Goal: Information Seeking & Learning: Check status

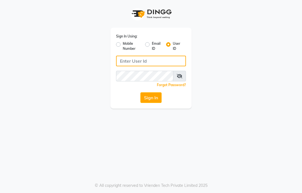
click at [120, 62] on input "Username" at bounding box center [151, 61] width 70 height 11
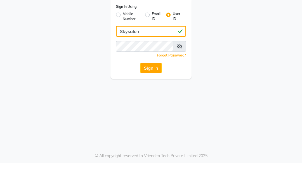
type input "Skysalon"
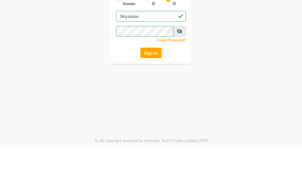
click at [150, 92] on button "Sign In" at bounding box center [150, 97] width 21 height 11
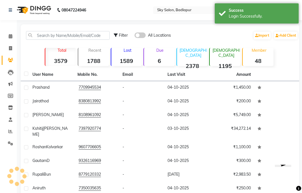
select select "en"
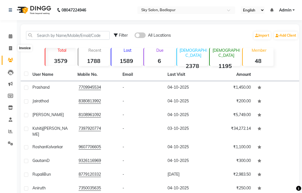
click at [8, 50] on span at bounding box center [11, 48] width 10 height 6
select select "service"
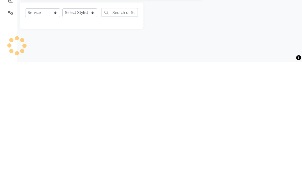
type input "6203"
select select "6927"
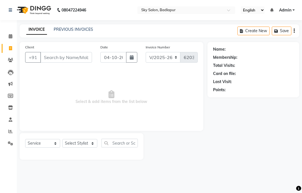
click at [76, 46] on main "INVOICE PREVIOUS INVOICES Create New Save Client +91 Date [DATE] Invoice Number…" at bounding box center [159, 96] width 285 height 144
click at [75, 32] on link "PREVIOUS INVOICES" at bounding box center [73, 29] width 39 height 5
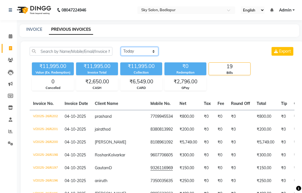
click at [137, 56] on select "[DATE] [DATE] Custom Range" at bounding box center [140, 51] width 38 height 9
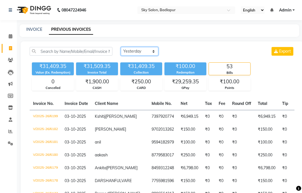
click at [141, 56] on select "[DATE] [DATE] Custom Range" at bounding box center [140, 51] width 38 height 9
select select "range"
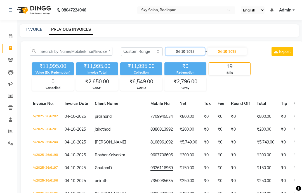
click at [193, 55] on input "04-10-2025" at bounding box center [185, 52] width 39 height 8
select select "10"
select select "2025"
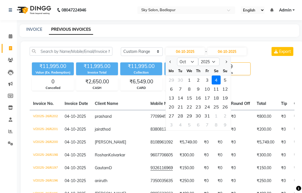
click at [201, 85] on div "2" at bounding box center [198, 80] width 9 height 9
type input "02-10-2025"
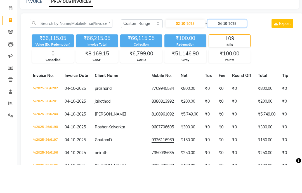
click at [229, 48] on input "04-10-2025" at bounding box center [227, 52] width 39 height 8
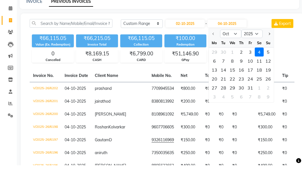
scroll to position [28, 0]
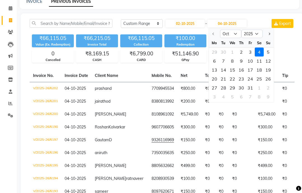
click at [243, 57] on div "2" at bounding box center [241, 52] width 9 height 9
type input "02-10-2025"
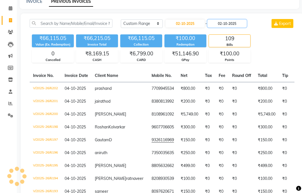
scroll to position [28, 0]
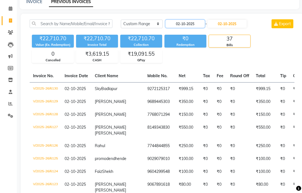
click at [191, 28] on input "02-10-2025" at bounding box center [185, 24] width 39 height 8
select select "10"
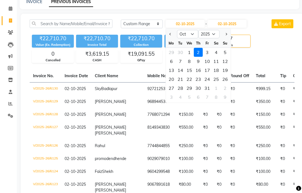
scroll to position [28, 0]
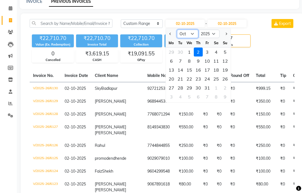
click at [189, 38] on select "Jan Feb Mar Apr May Jun [DATE] Aug Sep Oct Nov Dec" at bounding box center [187, 34] width 21 height 8
click at [214, 38] on select "2015 2016 2017 2018 2019 2020 2021 2022 2023 2024 2025 2026 2027 2028 2029 2030…" at bounding box center [208, 34] width 21 height 8
click at [215, 38] on select "2015 2016 2017 2018 2019 2020 2021 2022 2023 2024 2025 2026 2027 2028 2029 2030…" at bounding box center [208, 34] width 21 height 8
select select "2024"
click at [181, 57] on div "1" at bounding box center [180, 52] width 9 height 9
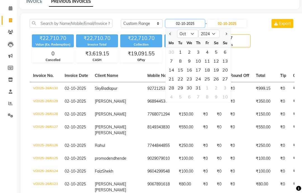
type input "[DATE]"
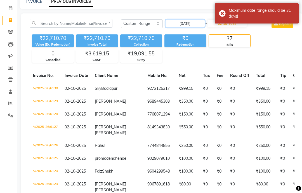
scroll to position [28, 0]
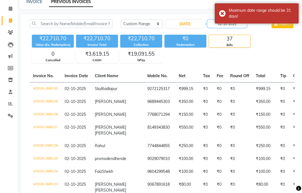
click at [226, 28] on input "02-10-2025" at bounding box center [227, 24] width 39 height 8
select select "10"
select select "2025"
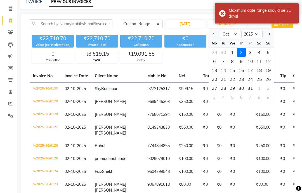
scroll to position [28, 0]
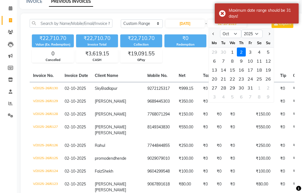
click at [252, 92] on div "31" at bounding box center [250, 87] width 9 height 9
type input "[DATE]"
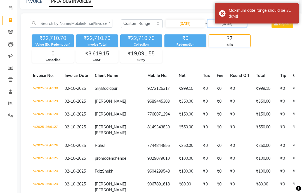
scroll to position [28, 0]
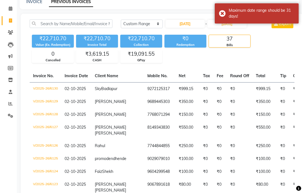
click at [268, 52] on div "₹22,710.70 Value (Ex. Redemption) ₹22,710.70 Invoice Total ₹22,710.70 Collectio…" at bounding box center [162, 47] width 265 height 31
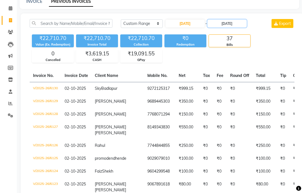
click at [236, 27] on input "[DATE]" at bounding box center [227, 24] width 39 height 8
select select "10"
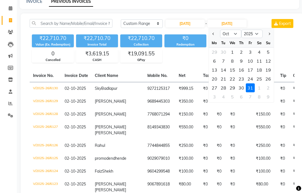
scroll to position [28, 0]
click at [259, 38] on select "2024 2025 2026 2027 2028 2029 2030 2031 2032 2033 2034 2035" at bounding box center [252, 34] width 21 height 8
select select "2024"
click at [244, 92] on div "31" at bounding box center [241, 87] width 9 height 9
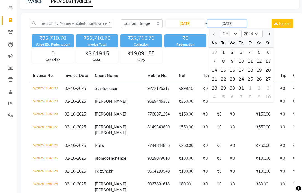
type input "[DATE]"
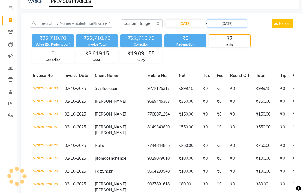
scroll to position [28, 0]
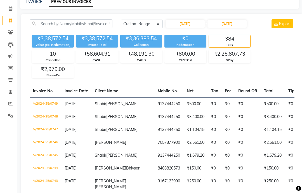
click at [275, 49] on div "₹3,38,572.54 Value (Ex. Redemption) ₹3,38,572.54 Invoice Total ₹3,36,383.54 Col…" at bounding box center [162, 55] width 265 height 46
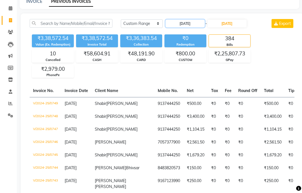
click at [189, 27] on input "[DATE]" at bounding box center [185, 24] width 39 height 8
select select "10"
select select "2024"
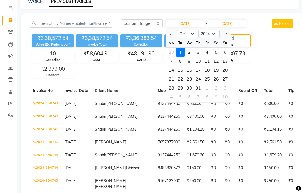
scroll to position [28, 0]
click at [191, 38] on select "Jan Feb Mar Apr May Jun [DATE] Aug Sep Oct Nov Dec" at bounding box center [187, 34] width 21 height 8
select select "11"
click at [209, 57] on div "1" at bounding box center [207, 52] width 9 height 9
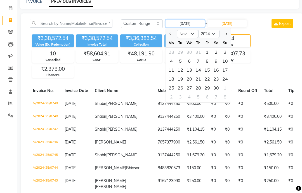
type input "[DATE]"
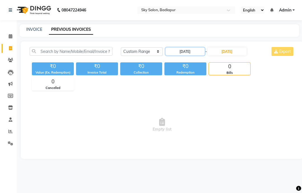
scroll to position [0, 0]
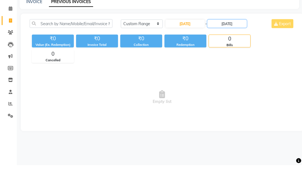
click at [236, 48] on input "[DATE]" at bounding box center [227, 52] width 39 height 8
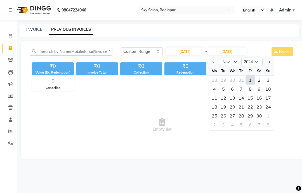
click at [262, 120] on div "30" at bounding box center [259, 115] width 9 height 9
type input "[DATE]"
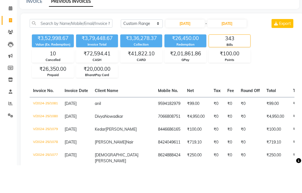
click at [276, 60] on div "₹3,52,998.67 Value (Ex. Redemption) ₹3,79,448.67 Invoice Total ₹3,36,278.37 Col…" at bounding box center [162, 83] width 265 height 46
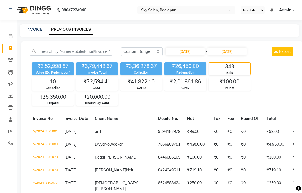
click at [221, 11] on input "text" at bounding box center [180, 11] width 81 height 6
click at [259, 37] on div "INVOICE PREVIOUS INVOICES" at bounding box center [160, 30] width 280 height 13
click at [189, 55] on input "[DATE]" at bounding box center [185, 52] width 39 height 8
select select "11"
select select "2024"
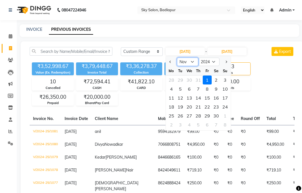
click at [195, 66] on select "Jan Feb Mar Apr May Jun [DATE] Aug Sep Oct Nov Dec" at bounding box center [187, 62] width 21 height 8
select select "9"
click at [227, 85] on div "1" at bounding box center [225, 80] width 9 height 9
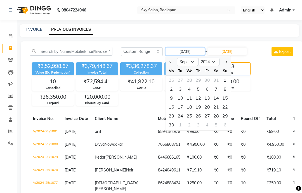
type input "[DATE]"
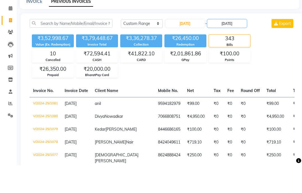
click at [232, 48] on input "[DATE]" at bounding box center [227, 52] width 39 height 8
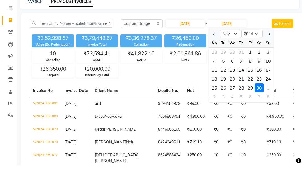
scroll to position [28, 0]
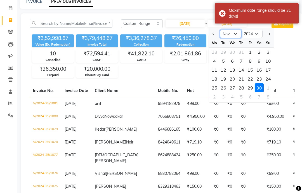
click at [237, 38] on select "Sep Oct Nov Dec" at bounding box center [230, 34] width 21 height 8
select select "9"
click at [217, 101] on div "30" at bounding box center [214, 96] width 9 height 9
type input "[DATE]"
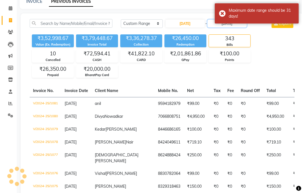
scroll to position [28, 0]
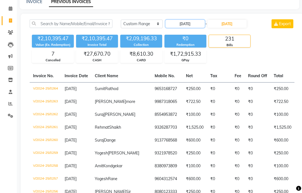
click at [192, 28] on input "[DATE]" at bounding box center [185, 24] width 39 height 8
select select "9"
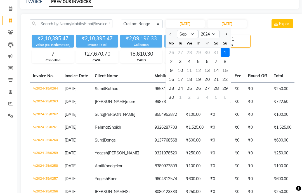
scroll to position [28, 0]
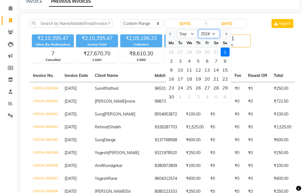
click at [215, 38] on select "2014 2015 2016 2017 2018 2019 2020 2021 2022 2023 2024 2025 2026 2027 2028 2029…" at bounding box center [208, 34] width 21 height 8
select select "2025"
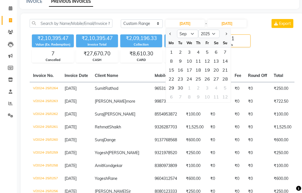
click at [171, 57] on div "1" at bounding box center [171, 52] width 9 height 9
type input "01-09-2025"
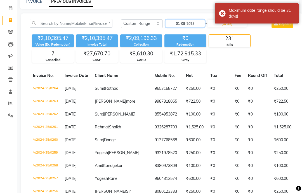
scroll to position [28, 0]
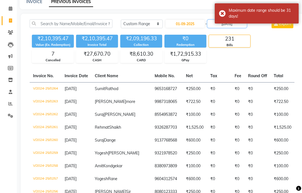
click at [230, 28] on input "[DATE]" at bounding box center [227, 24] width 39 height 8
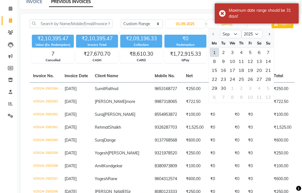
scroll to position [28, 0]
click at [227, 92] on div "30" at bounding box center [223, 87] width 9 height 9
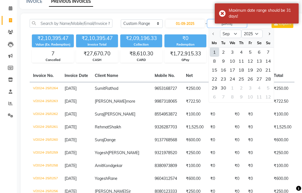
type input "30-09-2025"
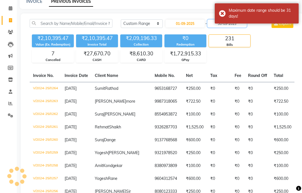
scroll to position [28, 0]
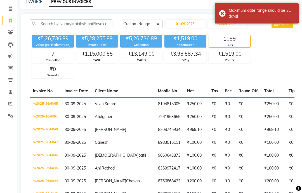
click at [275, 50] on div "₹5,26,736.89 Value (Ex. Redemption) ₹5,28,255.89 Invoice Total ₹5,26,736.89 Col…" at bounding box center [162, 55] width 265 height 46
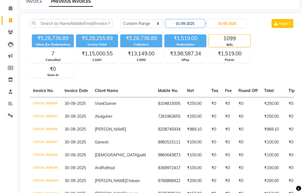
click at [190, 27] on input "01-09-2025" at bounding box center [185, 24] width 39 height 8
select select "9"
select select "2025"
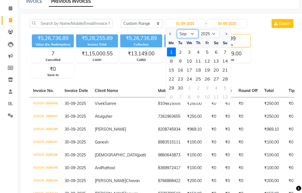
click at [189, 38] on select "Jan Feb Mar Apr May Jun [DATE] Aug Sep Oct Nov Dec" at bounding box center [187, 34] width 21 height 8
select select "8"
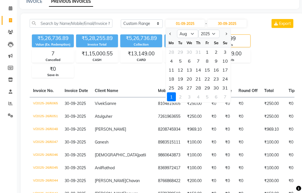
click at [210, 57] on div "1" at bounding box center [207, 52] width 9 height 9
type input "[DATE]"
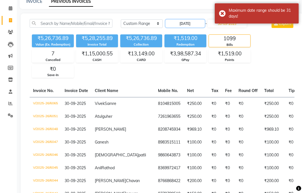
scroll to position [28, 0]
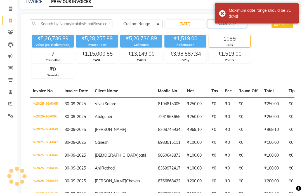
click at [235, 28] on input "30-09-2025" at bounding box center [227, 24] width 39 height 8
select select "9"
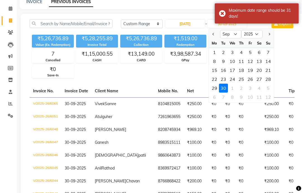
scroll to position [28, 0]
click at [224, 92] on div "30" at bounding box center [223, 87] width 9 height 9
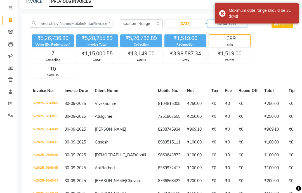
scroll to position [28, 0]
click at [238, 28] on input "30-09-2025" at bounding box center [227, 24] width 39 height 8
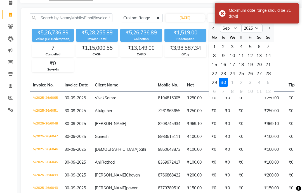
scroll to position [22, 0]
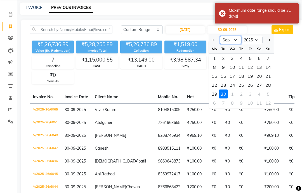
click at [236, 44] on select "Aug Sep Oct Nov Dec" at bounding box center [230, 40] width 21 height 8
select select "8"
click at [270, 99] on div "31" at bounding box center [268, 94] width 9 height 9
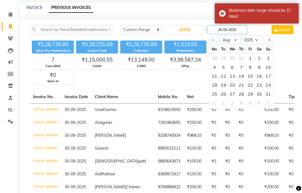
type input "[DATE]"
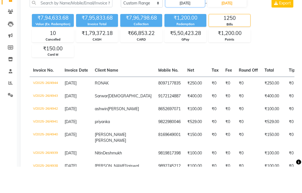
click at [195, 26] on input "[DATE]" at bounding box center [185, 30] width 39 height 8
select select "8"
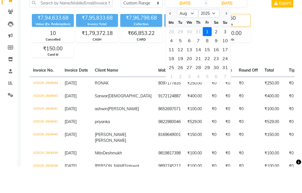
scroll to position [48, 0]
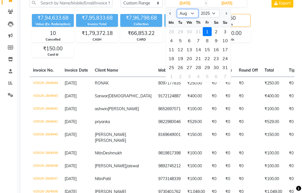
click at [194, 18] on select "Jan Feb Mar Apr May Jun [DATE] Aug Sep Oct Nov Dec" at bounding box center [187, 13] width 21 height 8
click at [214, 18] on select "2015 2016 2017 2018 2019 2020 2021 2022 2023 2024 2025 2026 2027 2028 2029 2030…" at bounding box center [208, 13] width 21 height 8
click at [217, 18] on select "2015 2016 2017 2018 2019 2020 2021 2022 2023 2024 2025 2026 2027 2028 2029 2030…" at bounding box center [208, 13] width 21 height 8
select select "2024"
click at [190, 18] on select "Jan Feb Mar Apr May Jun [DATE] Aug Sep Oct Nov Dec" at bounding box center [187, 13] width 21 height 8
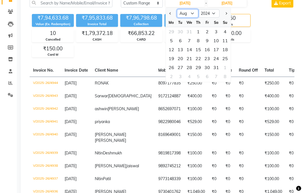
select select "12"
click at [228, 36] on div "1" at bounding box center [225, 31] width 9 height 9
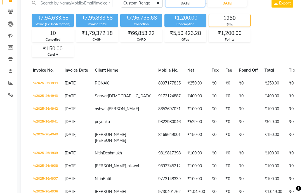
type input "[DATE]"
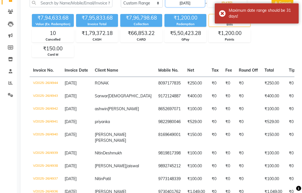
scroll to position [48, 0]
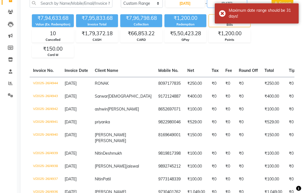
click at [212, 7] on input "[DATE]" at bounding box center [227, 3] width 39 height 8
select select "8"
select select "2025"
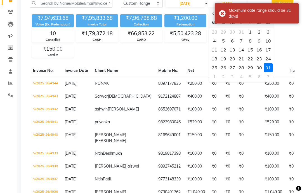
scroll to position [48, 0]
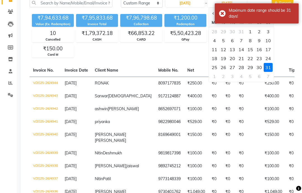
click at [271, 72] on div "31" at bounding box center [268, 67] width 9 height 9
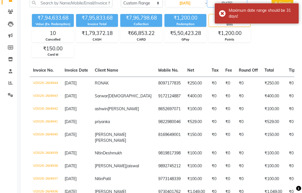
scroll to position [48, 0]
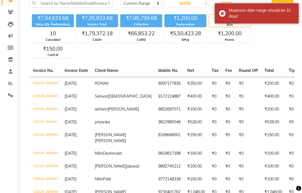
click at [282, 40] on div "₹7,94,633.68 Value (Ex. Redemption) ₹7,95,833.68 Invoice Total ₹7,96,798.68 Col…" at bounding box center [162, 35] width 265 height 46
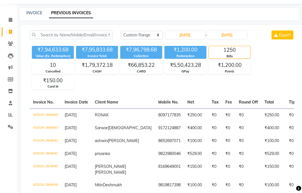
scroll to position [16, 0]
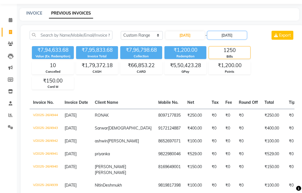
click at [232, 39] on input "[DATE]" at bounding box center [227, 35] width 39 height 8
select select "8"
select select "2025"
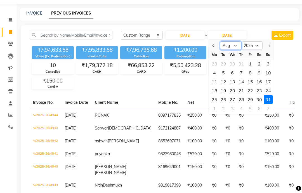
click at [236, 50] on select "Jan Feb Mar Apr May Jun [DATE] Aug Sep Oct Nov Dec" at bounding box center [230, 45] width 21 height 8
select select "12"
click at [236, 104] on div "31" at bounding box center [232, 99] width 9 height 9
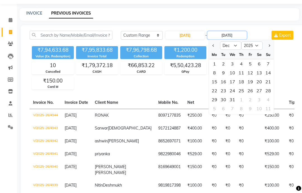
type input "[DATE]"
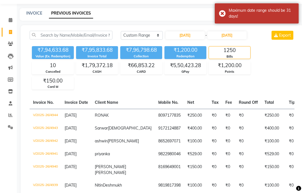
click at [263, 52] on div "₹7,94,633.68 Value (Ex. Redemption) ₹7,95,833.68 Invoice Total ₹7,96,798.68 Col…" at bounding box center [162, 67] width 265 height 46
click at [236, 39] on input "[DATE]" at bounding box center [227, 35] width 39 height 8
select select "12"
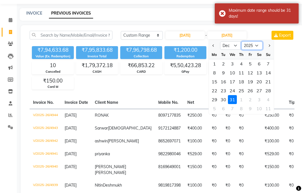
click at [259, 50] on select "2024 2025 2026 2027 2028 2029 2030 2031 2032 2033 2034 2035" at bounding box center [252, 45] width 21 height 8
select select "2024"
click at [224, 113] on div "31" at bounding box center [223, 108] width 9 height 9
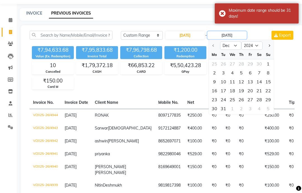
type input "31-12-2024"
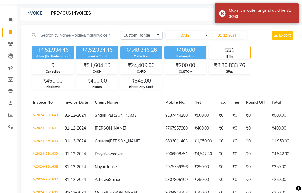
click at [266, 56] on div "₹4,51,934.46 Value (Ex. Redemption) ₹4,52,334.46 Invoice Total ₹4,48,346.26 Col…" at bounding box center [162, 67] width 265 height 46
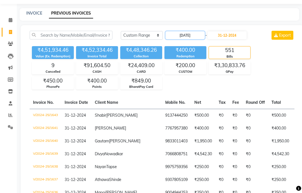
click at [187, 39] on input "[DATE]" at bounding box center [185, 35] width 39 height 8
select select "12"
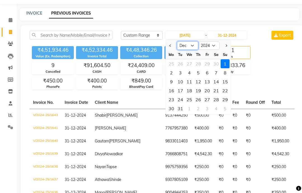
click at [193, 50] on select "Jan Feb Mar Apr May Jun [DATE] Aug Sep Oct Nov Dec" at bounding box center [187, 45] width 21 height 8
click at [215, 50] on select "2014 2015 2016 2017 2018 2019 2020 2021 2022 2023 2024 2025 2026 2027 2028 2029…" at bounding box center [208, 45] width 21 height 8
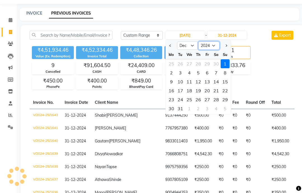
select select "2025"
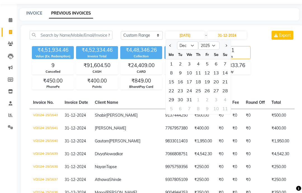
click at [251, 86] on div "₹4,51,934.46 Value (Ex. Redemption) ₹4,52,334.46 Invoice Total ₹4,48,346.26 Col…" at bounding box center [162, 67] width 265 height 46
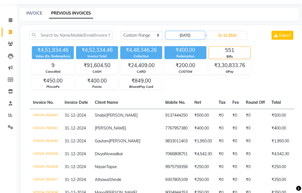
click at [190, 39] on input "[DATE]" at bounding box center [185, 35] width 39 height 8
select select "12"
select select "2024"
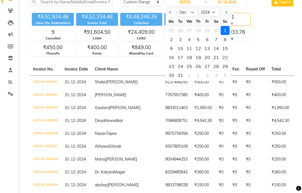
scroll to position [57, 0]
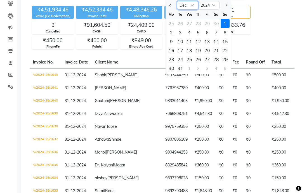
click at [190, 10] on select "Jan Feb Mar Apr May Jun [DATE] Aug Sep Oct Nov Dec" at bounding box center [187, 5] width 21 height 8
select select "10"
click at [183, 28] on div "1" at bounding box center [180, 23] width 9 height 9
type input "[DATE]"
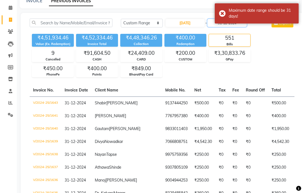
click at [222, 27] on input "31-12-2024" at bounding box center [227, 23] width 39 height 8
select select "12"
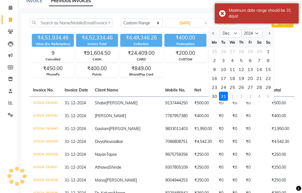
scroll to position [29, 0]
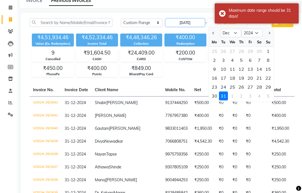
click at [191, 27] on input "[DATE]" at bounding box center [185, 23] width 39 height 8
select select "10"
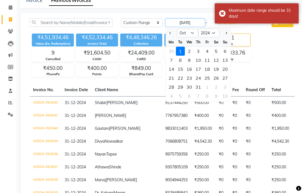
click at [196, 27] on input "[DATE]" at bounding box center [185, 23] width 39 height 8
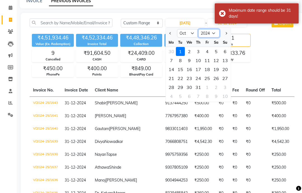
click at [214, 38] on select "2014 2015 2016 2017 2018 2019 2020 2021 2022 2023 2024 2025 2026 2027 2028 2029…" at bounding box center [208, 33] width 21 height 8
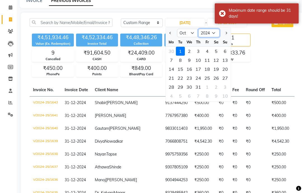
select select "2025"
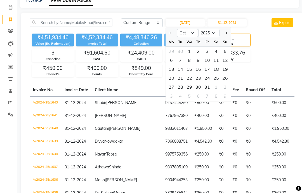
click at [190, 56] on div "1" at bounding box center [189, 51] width 9 height 9
type input "01-10-2025"
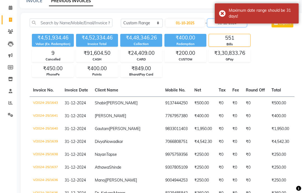
click at [224, 27] on input "31-12-2024" at bounding box center [227, 23] width 39 height 8
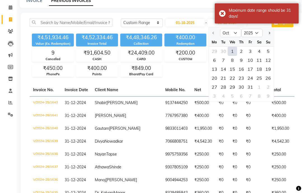
click at [243, 83] on div "23" at bounding box center [241, 78] width 9 height 9
type input "[DATE]"
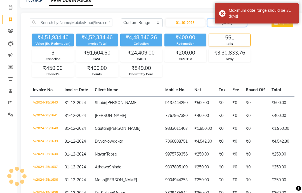
scroll to position [29, 0]
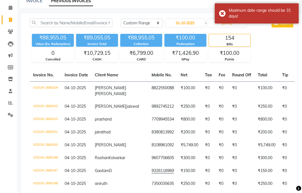
click at [272, 56] on div "₹88,955.05 Value (Ex. Redemption) ₹89,055.05 Invoice Total ₹88,955.05 Collectio…" at bounding box center [162, 47] width 265 height 31
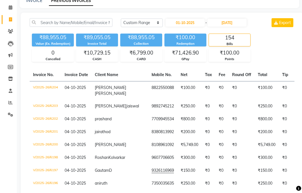
click at [14, 104] on span at bounding box center [11, 103] width 10 height 6
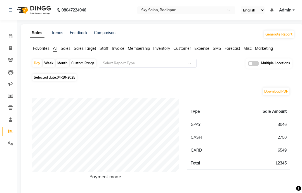
click at [64, 67] on div "Month" at bounding box center [62, 63] width 13 height 8
select select "10"
select select "2025"
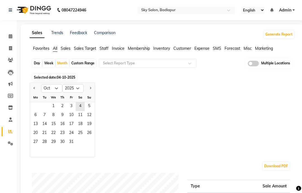
click at [145, 97] on div "Jan Feb Mar Apr May Jun [DATE] Aug Sep Oct Nov [DATE] 2016 2017 2018 2019 2020 …" at bounding box center [162, 120] width 265 height 75
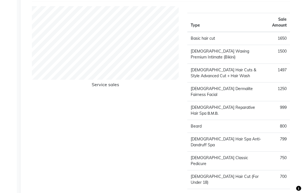
scroll to position [741, 0]
